Goal: Find specific page/section: Find specific page/section

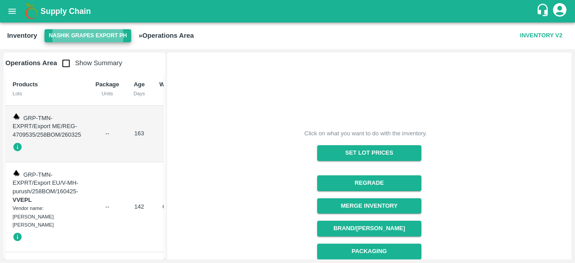
scroll to position [225, 0]
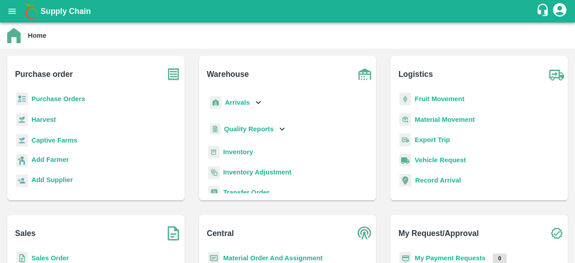
click at [80, 100] on b "Purchase Orders" at bounding box center [58, 98] width 54 height 7
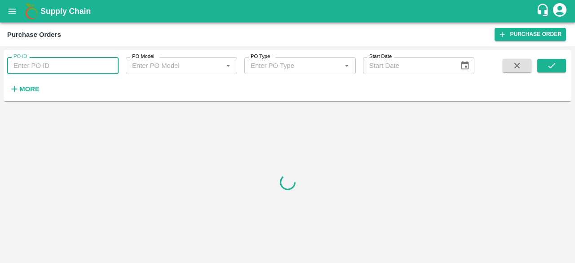
click at [40, 71] on input "PO ID" at bounding box center [62, 65] width 111 height 17
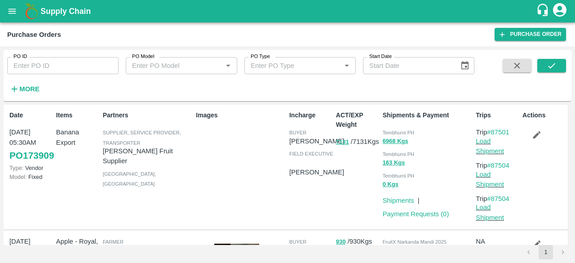
click at [102, 197] on div "Partners Supplier, Service Provider, Transporter [PERSON_NAME] Fruit Supplier […" at bounding box center [145, 167] width 93 height 120
click at [203, 116] on p "Images" at bounding box center [241, 114] width 90 height 9
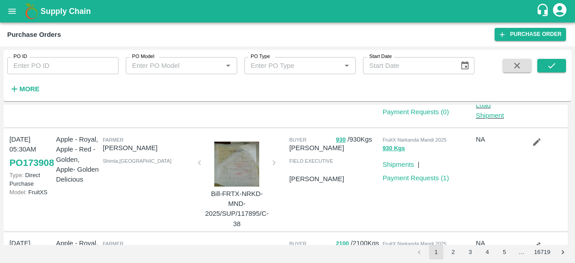
scroll to position [102, 0]
click at [243, 149] on div at bounding box center [236, 163] width 67 height 45
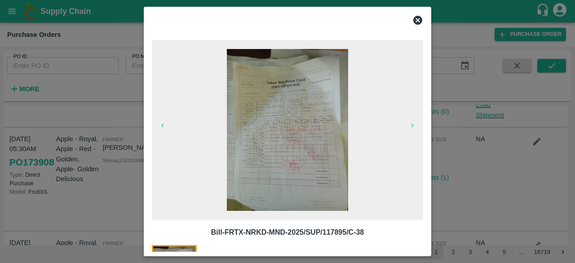
click at [243, 149] on img at bounding box center [287, 130] width 121 height 162
